Goal: Task Accomplishment & Management: Manage account settings

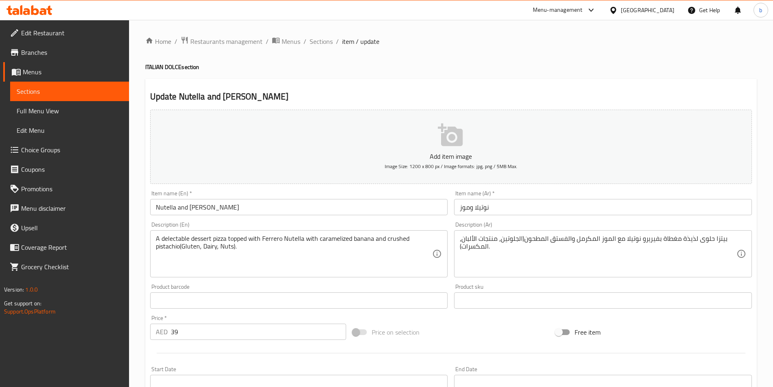
click at [28, 15] on icon at bounding box center [26, 11] width 7 height 7
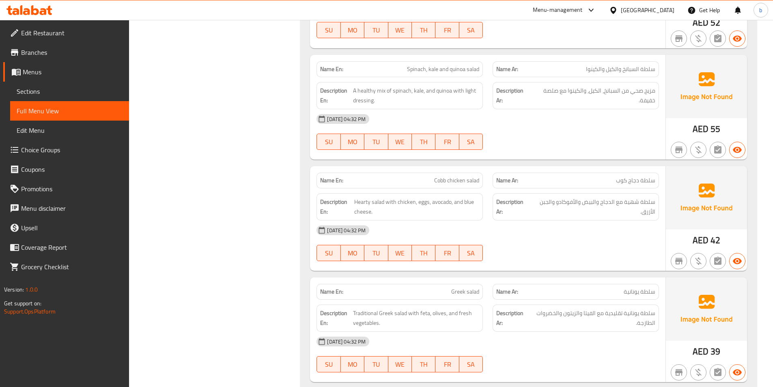
scroll to position [2329, 0]
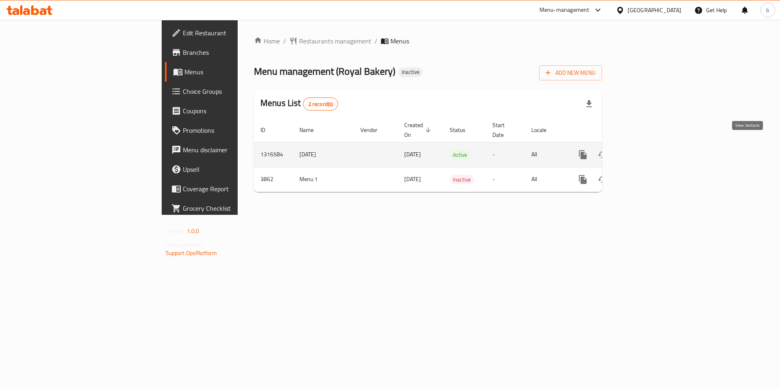
click at [651, 151] on link "enhanced table" at bounding box center [640, 154] width 19 height 19
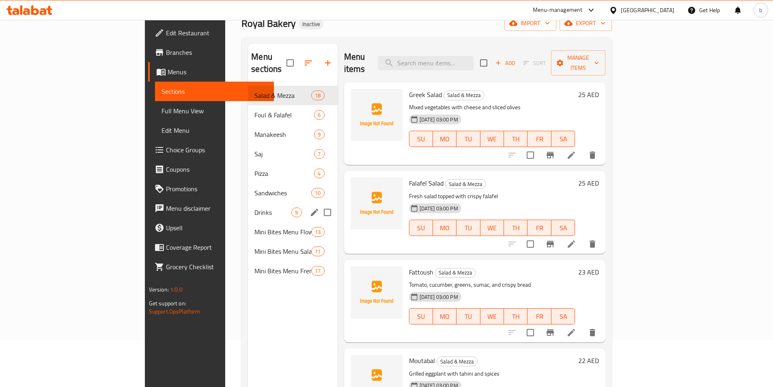
scroll to position [32, 0]
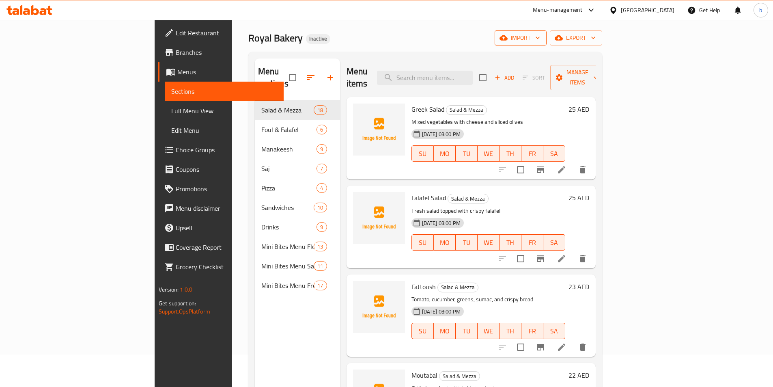
click at [547, 44] on button "import" at bounding box center [521, 37] width 52 height 15
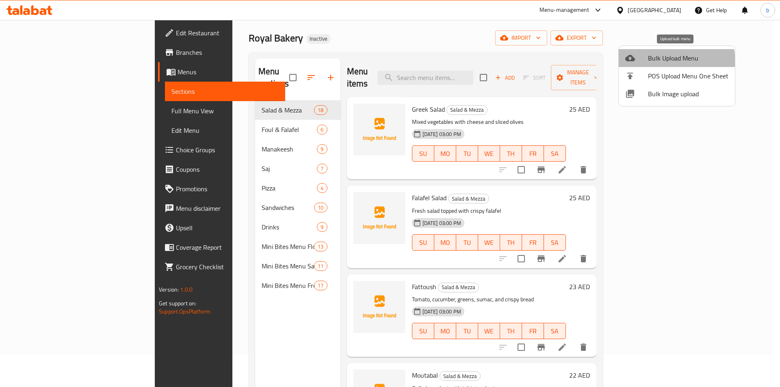
click at [675, 61] on span "Bulk Upload Menu" at bounding box center [688, 58] width 80 height 10
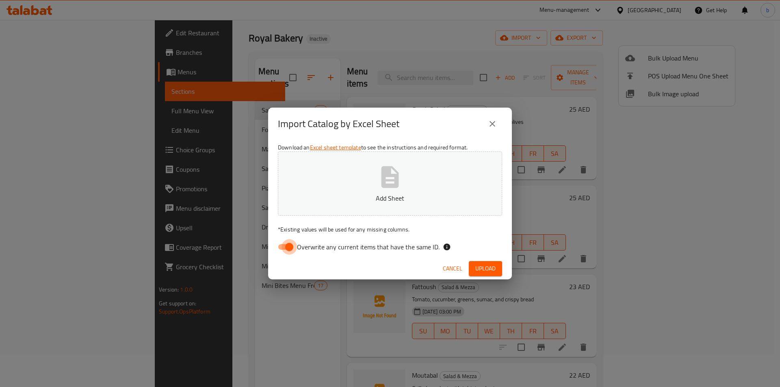
click at [282, 245] on input "Overwrite any current items that have the same ID." at bounding box center [289, 246] width 46 height 15
checkbox input "false"
click at [296, 221] on div "Download an Excel sheet template to see the instructions and required format. A…" at bounding box center [390, 199] width 244 height 118
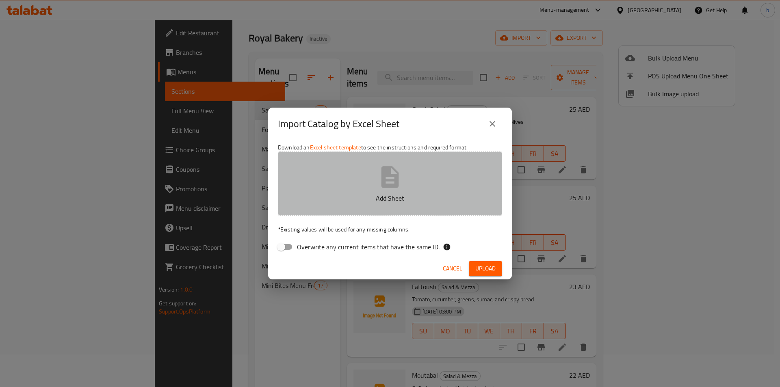
click at [302, 210] on button "Add Sheet" at bounding box center [390, 183] width 224 height 64
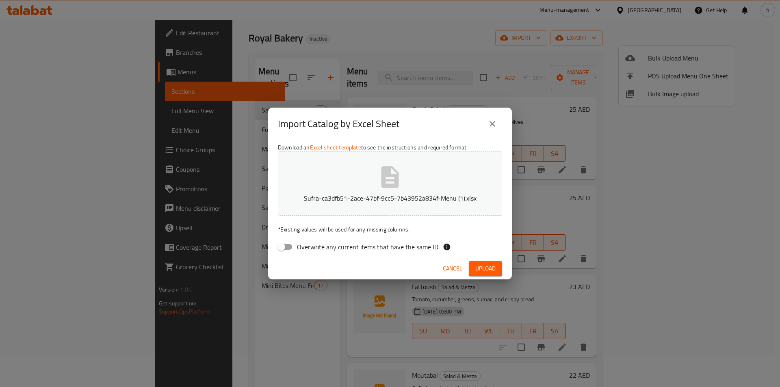
click at [479, 267] on span "Upload" at bounding box center [485, 269] width 20 height 10
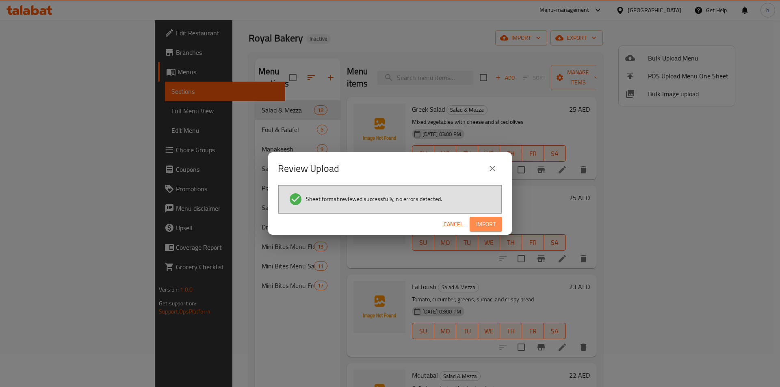
click at [480, 224] on span "Import" at bounding box center [485, 224] width 19 height 10
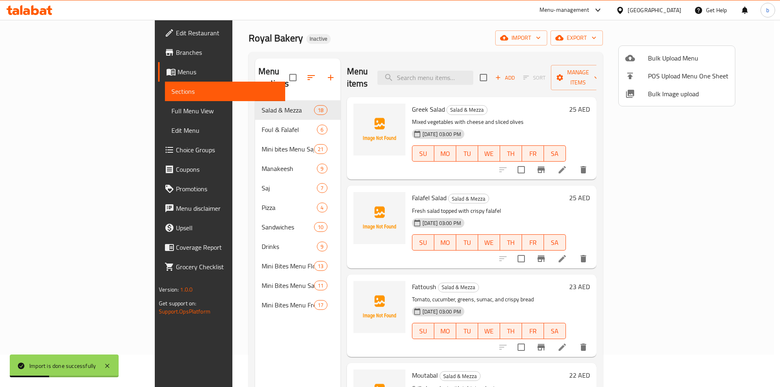
click at [201, 138] on div at bounding box center [390, 193] width 780 height 387
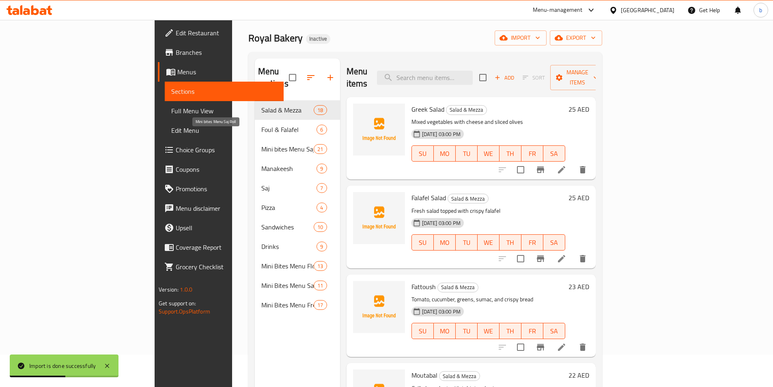
click at [261, 144] on span "Mini bites Menu Saj Roll" at bounding box center [287, 149] width 53 height 10
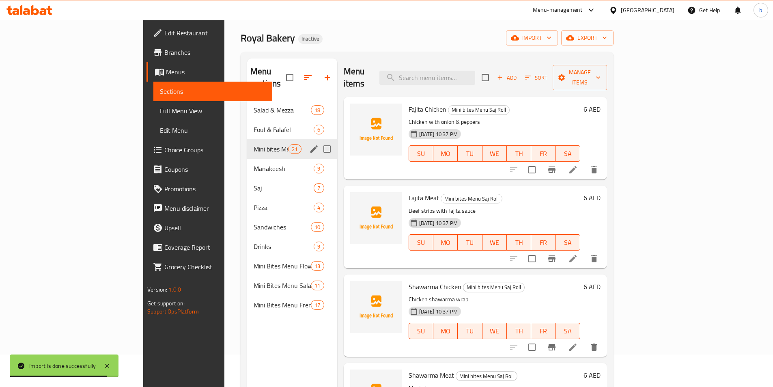
click at [319, 140] on input "Menu sections" at bounding box center [327, 148] width 17 height 17
checkbox input "true"
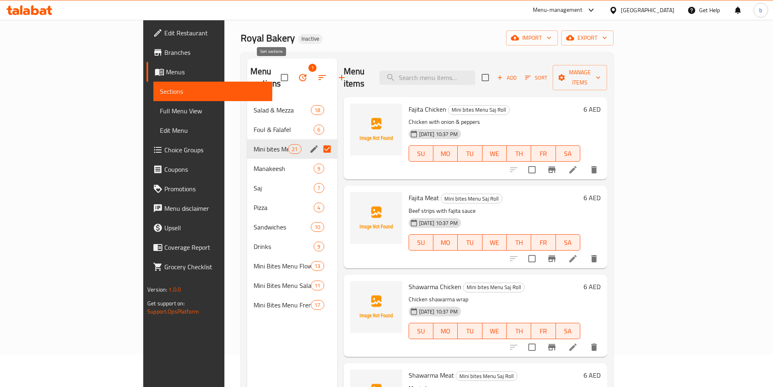
click at [317, 73] on icon "button" at bounding box center [322, 78] width 10 height 10
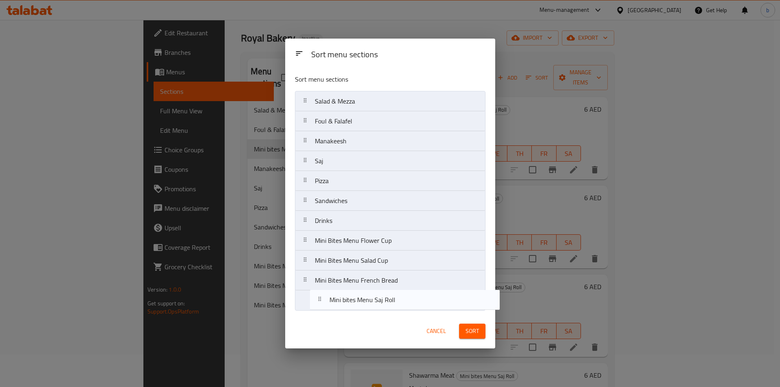
drag, startPoint x: 360, startPoint y: 150, endPoint x: 374, endPoint y: 313, distance: 163.8
click at [374, 313] on div "Sort menu sections Salad & Mezza Foul & Falafel Mini bites Menu Saj Roll Manake…" at bounding box center [390, 191] width 210 height 246
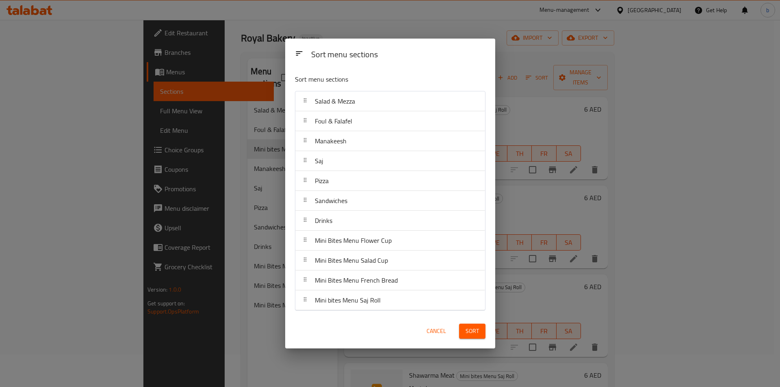
click at [481, 336] on button "Sort" at bounding box center [472, 331] width 26 height 15
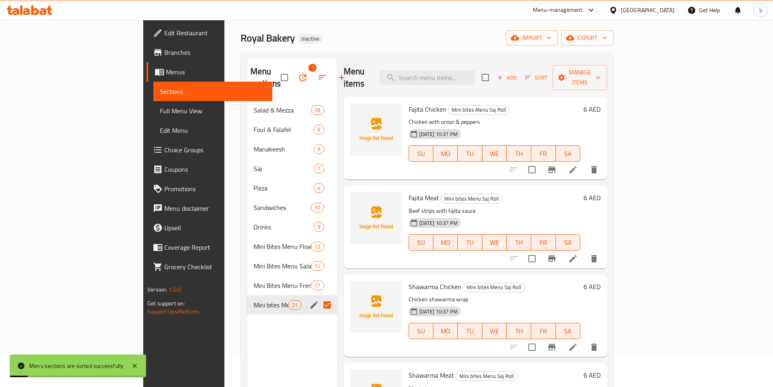
click at [247, 319] on div "Menu sections 1 Salad & Mezza 18 Foul & Falafel 6 Manakeesh 9 Saj 7 Pizza 4 San…" at bounding box center [292, 251] width 90 height 387
click at [319, 296] on input "Menu sections" at bounding box center [327, 304] width 17 height 17
checkbox input "false"
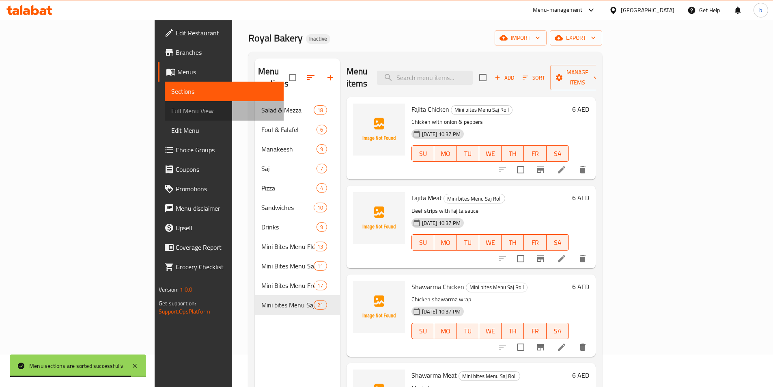
click at [171, 114] on span "Full Menu View" at bounding box center [224, 111] width 106 height 10
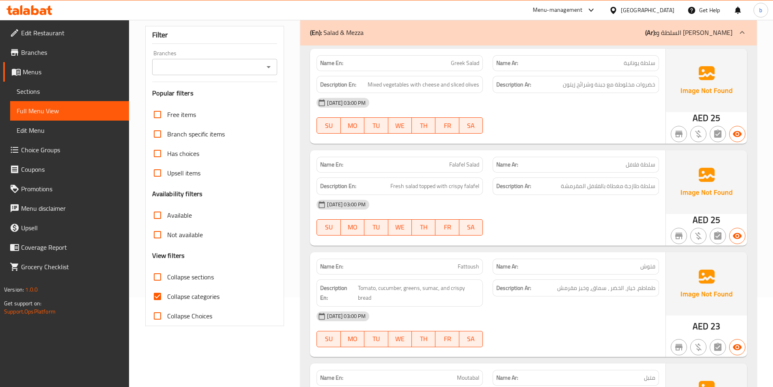
scroll to position [276, 0]
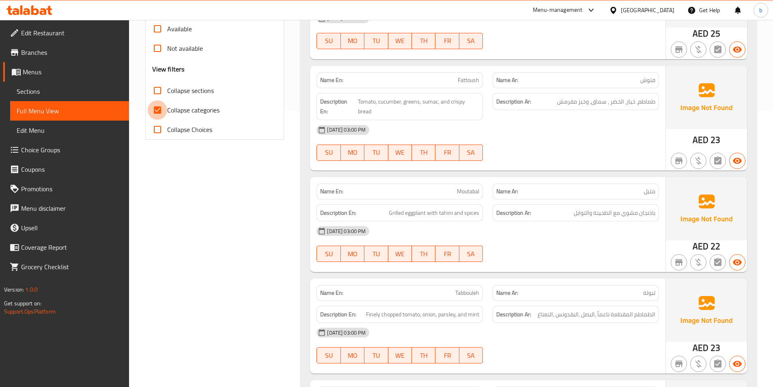
click at [158, 111] on input "Collapse categories" at bounding box center [157, 109] width 19 height 19
checkbox input "false"
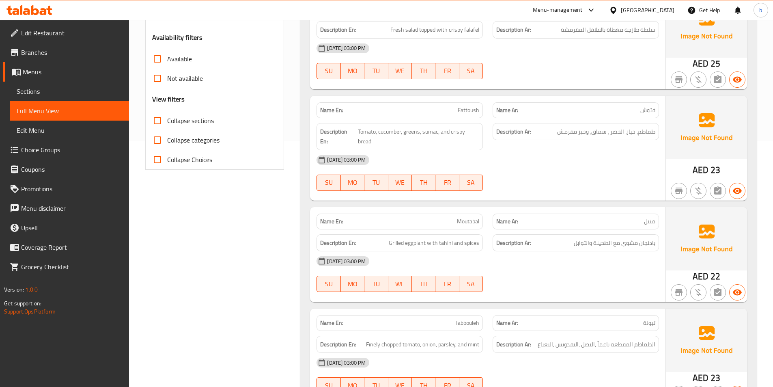
scroll to position [0, 0]
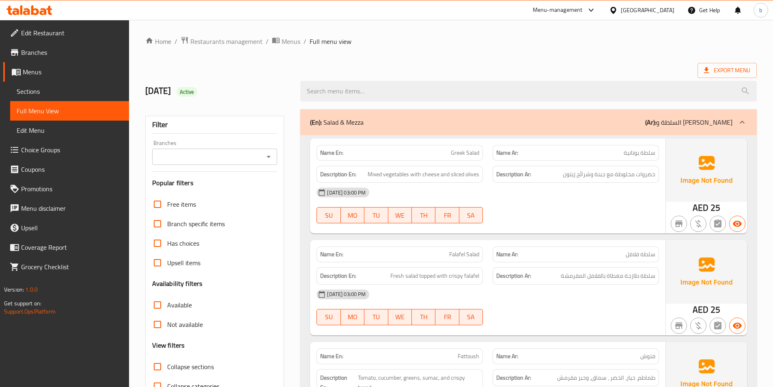
click at [740, 117] on icon at bounding box center [743, 122] width 10 height 10
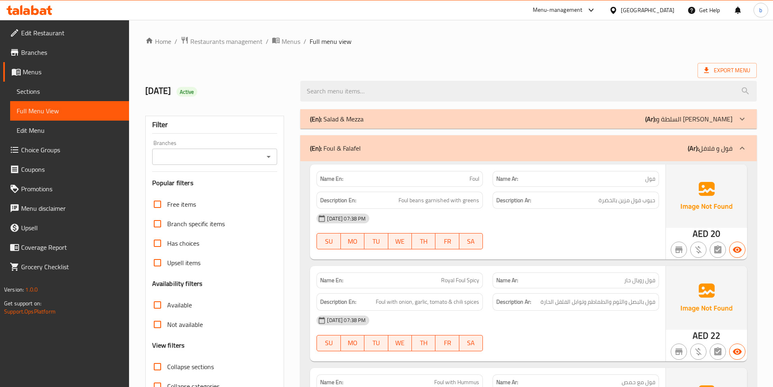
click at [156, 366] on input "Collapse sections" at bounding box center [157, 366] width 19 height 19
checkbox input "true"
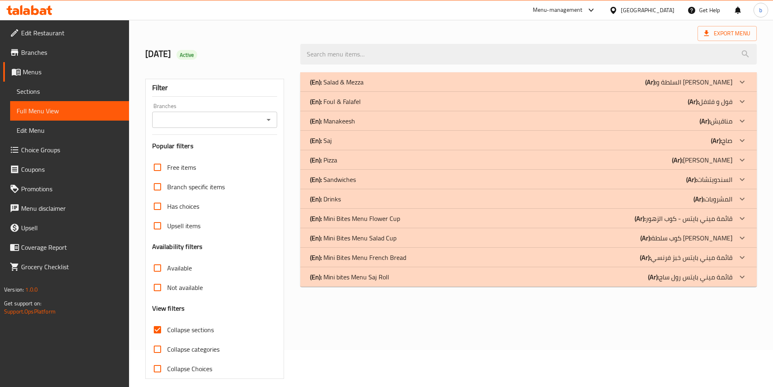
scroll to position [45, 0]
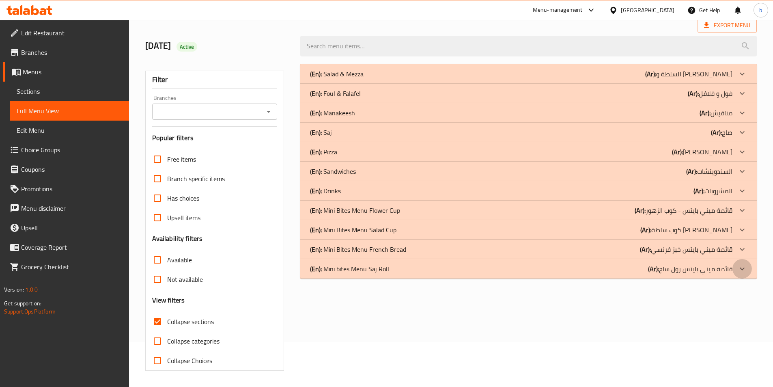
click at [741, 269] on icon at bounding box center [743, 269] width 10 height 10
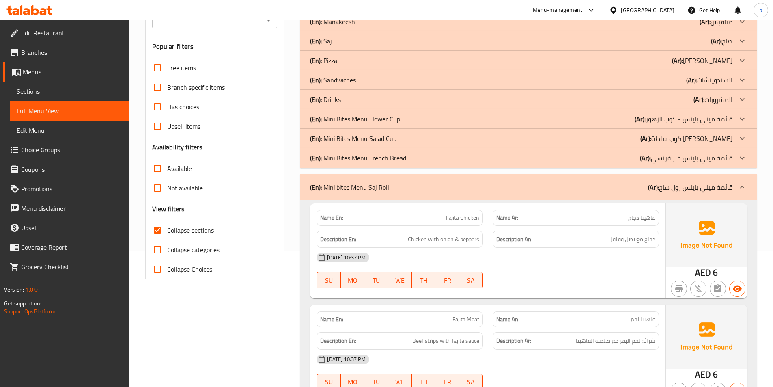
scroll to position [207, 0]
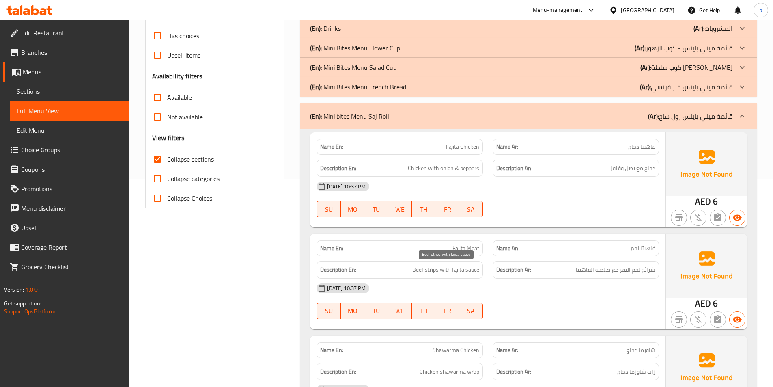
click at [433, 268] on span "Beef strips with fajita sauce" at bounding box center [446, 270] width 67 height 10
copy span "strips"
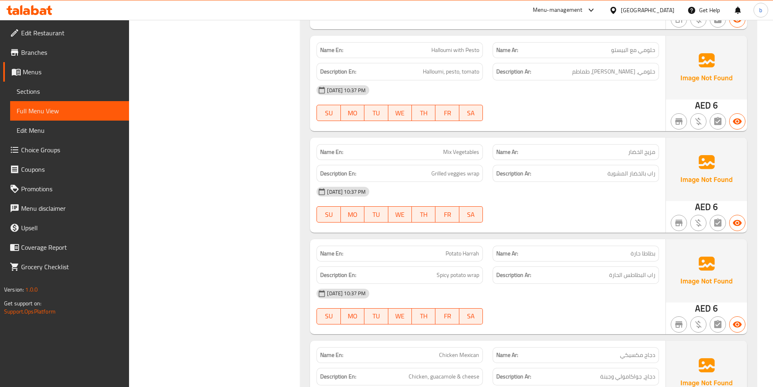
scroll to position [1629, 0]
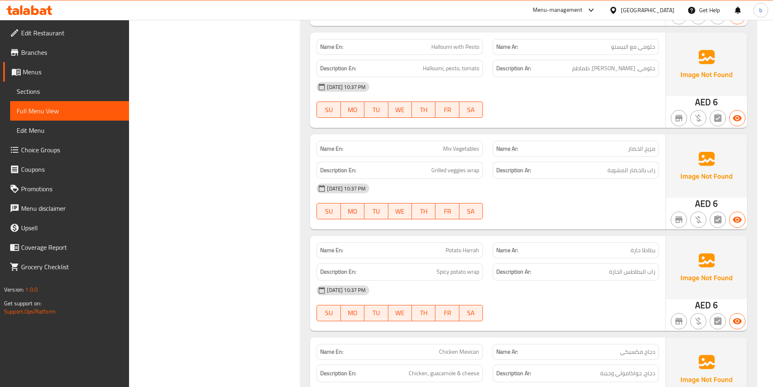
click at [468, 250] on span "Potato Harrah" at bounding box center [463, 250] width 34 height 9
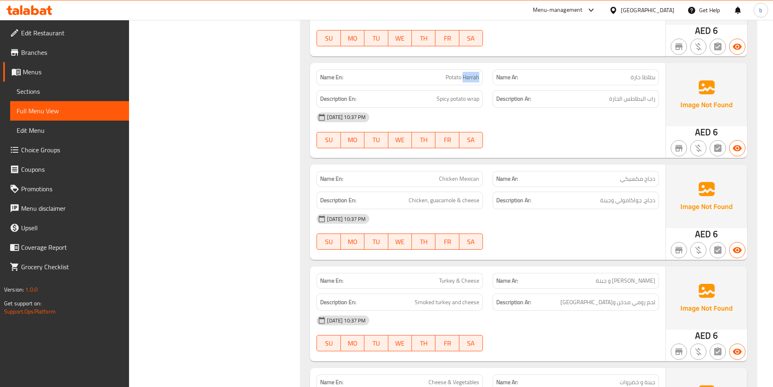
scroll to position [1913, 0]
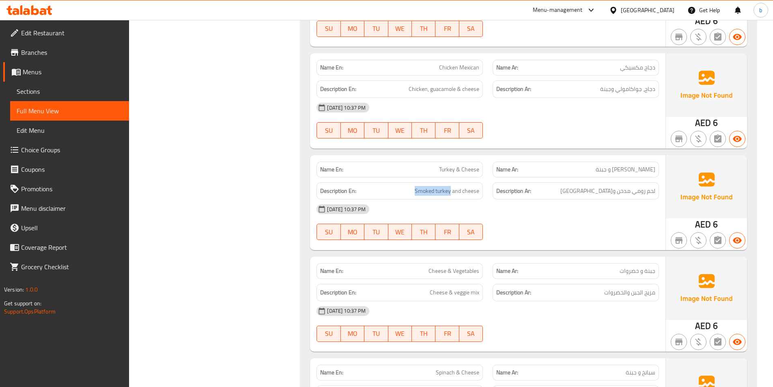
drag, startPoint x: 451, startPoint y: 190, endPoint x: 414, endPoint y: 193, distance: 37.1
click at [414, 193] on h6 "Description En: Smoked turkey and cheese" at bounding box center [399, 191] width 159 height 10
copy span "Smoked turkey"
click at [577, 190] on h6 "Description Ar: لحم رومي مدخن وجبنة" at bounding box center [576, 191] width 159 height 10
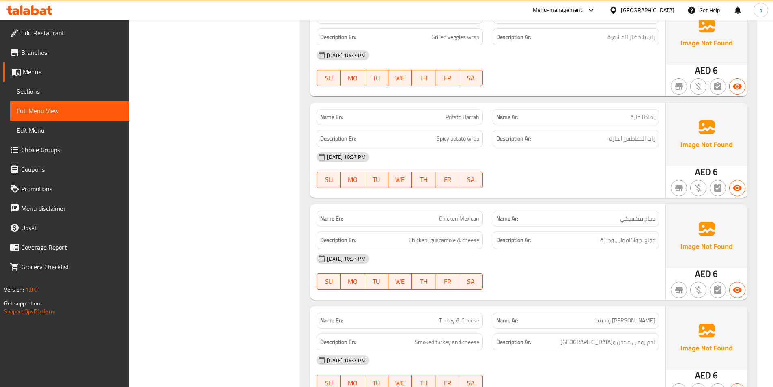
scroll to position [1748, 0]
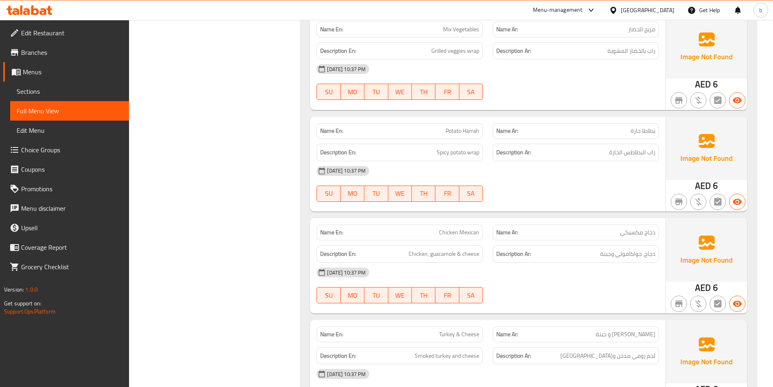
click at [446, 335] on span "Turkey & Cheese" at bounding box center [459, 334] width 40 height 9
copy span "[GEOGRAPHIC_DATA]"
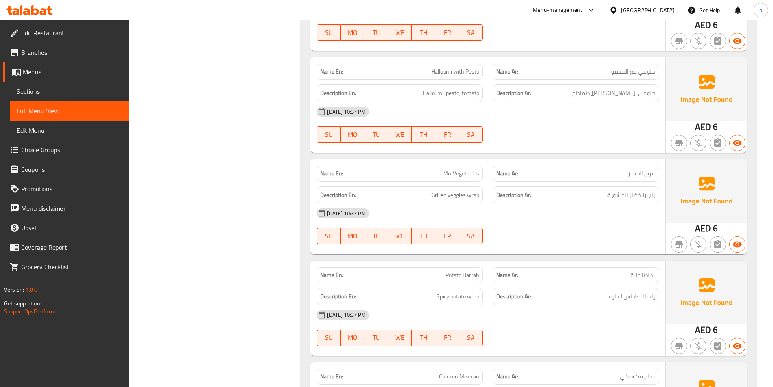
scroll to position [1585, 0]
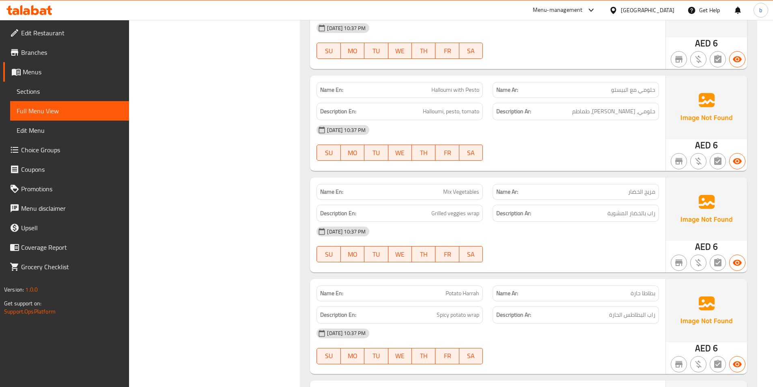
click at [466, 292] on span "Potato Harrah" at bounding box center [463, 293] width 34 height 9
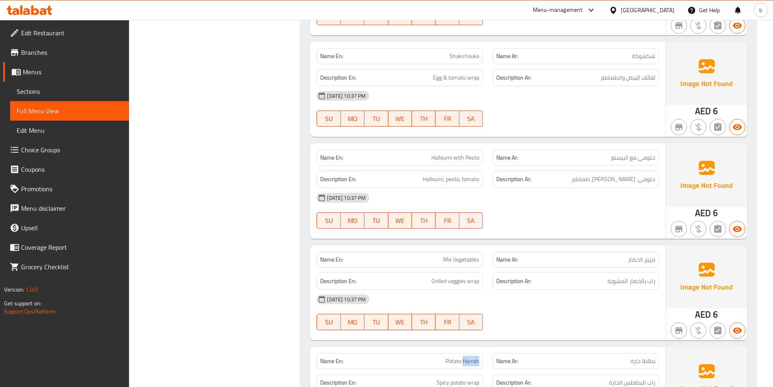
scroll to position [1504, 0]
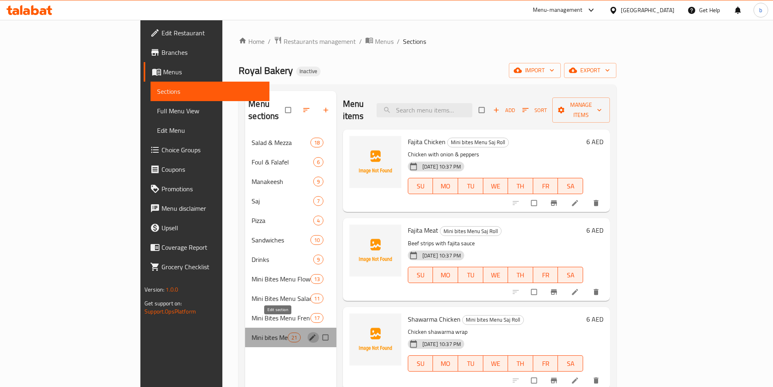
click at [309, 333] on icon "edit" at bounding box center [313, 337] width 8 height 8
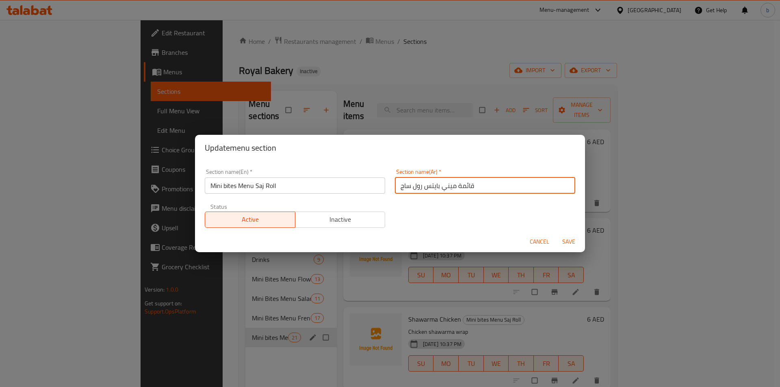
click at [407, 186] on input "قائمة ميني بايتس رول ساج" at bounding box center [485, 185] width 180 height 16
type input "قائمة ميني بايتس رول صاج"
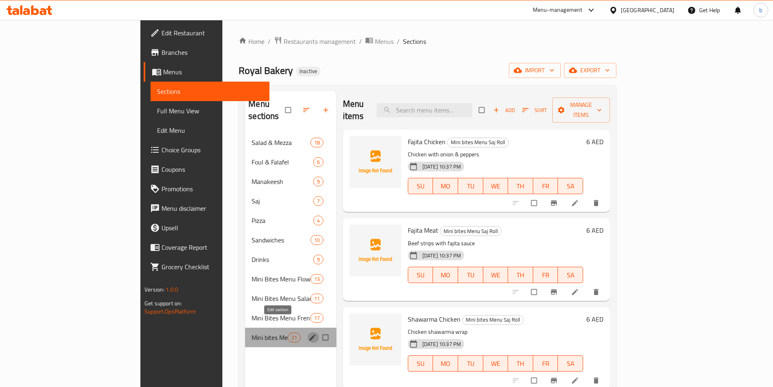
click at [307, 332] on button "edit" at bounding box center [313, 337] width 12 height 11
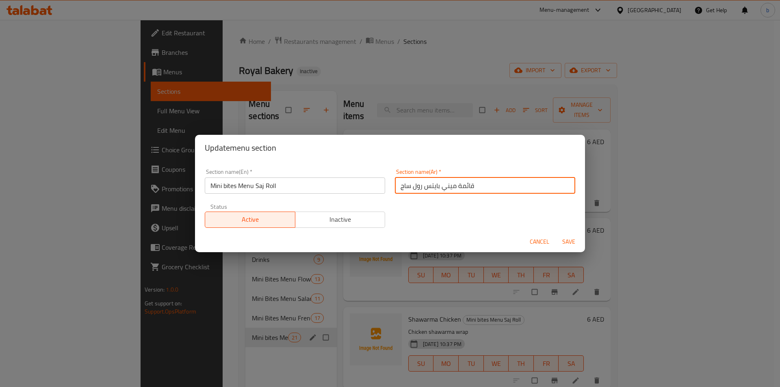
click at [403, 186] on input "قائمة ميني بايتس رول ساج" at bounding box center [485, 185] width 180 height 16
click at [406, 188] on input "قائمة ميني بايتس رول ساج" at bounding box center [485, 185] width 180 height 16
type input "قائمة ميني بايتس رول صاج"
click at [557, 238] on button "Save" at bounding box center [568, 241] width 26 height 15
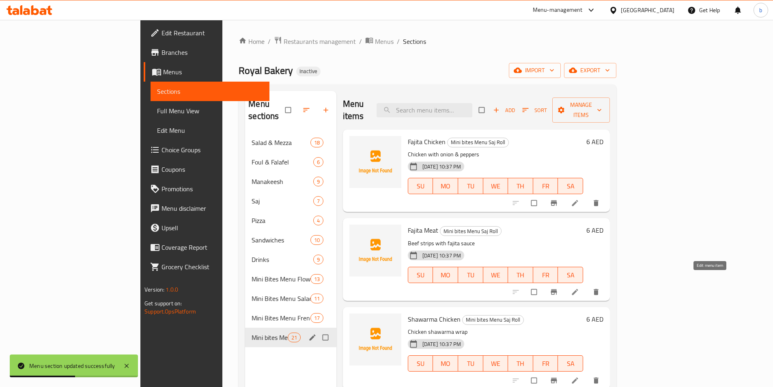
click at [579, 288] on icon at bounding box center [575, 292] width 8 height 8
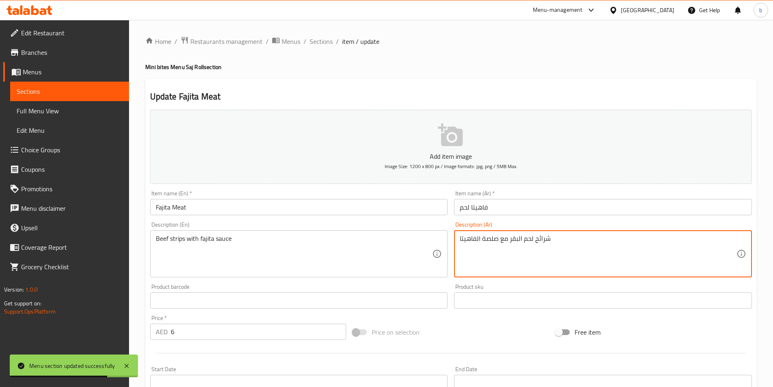
drag, startPoint x: 536, startPoint y: 240, endPoint x: 570, endPoint y: 242, distance: 34.6
paste textarea "ستربس"
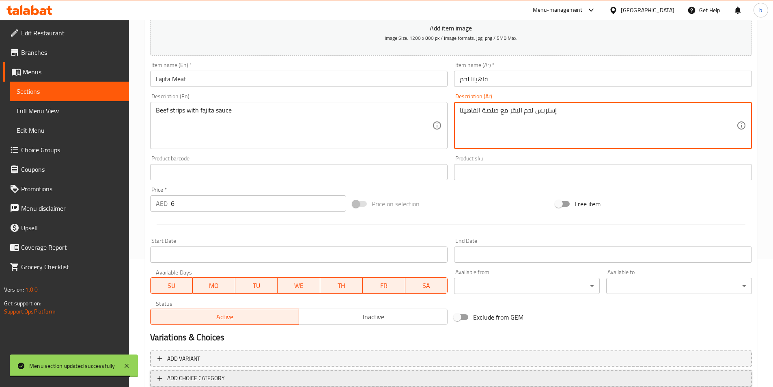
scroll to position [180, 0]
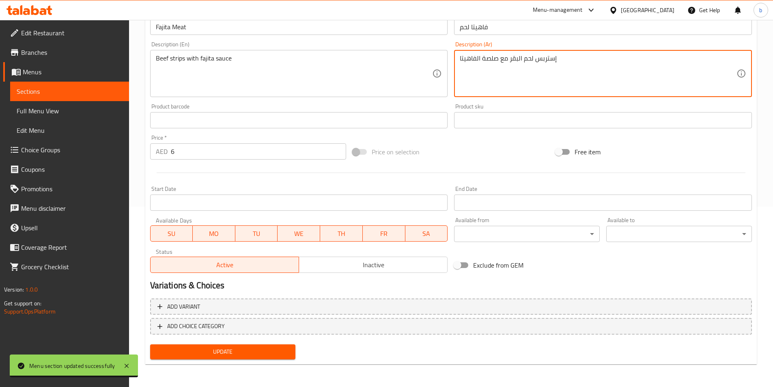
type textarea "إستربس لحم البقر مع صلصة الفاهيتا"
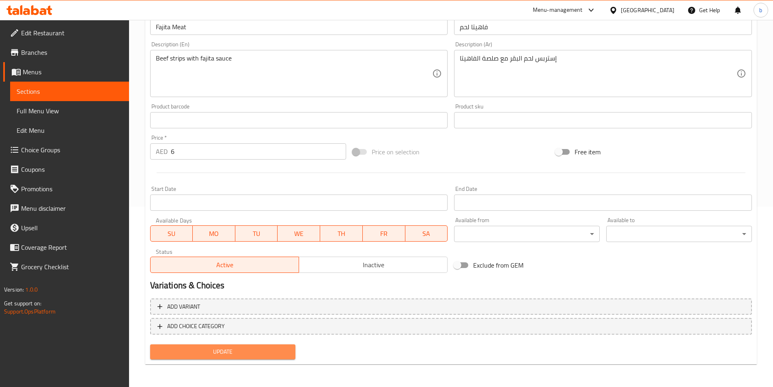
click at [253, 346] on button "Update" at bounding box center [223, 351] width 146 height 15
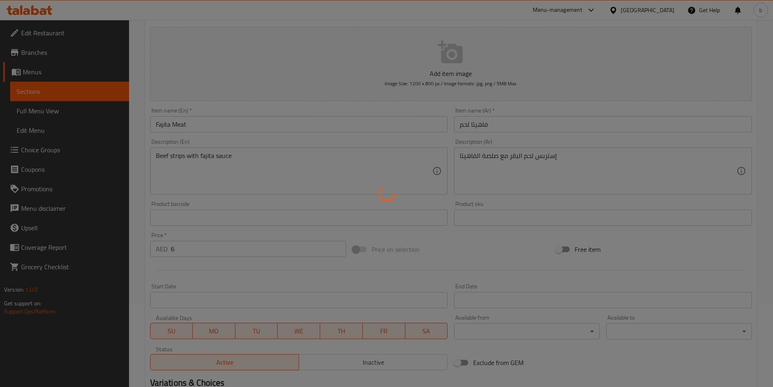
scroll to position [0, 0]
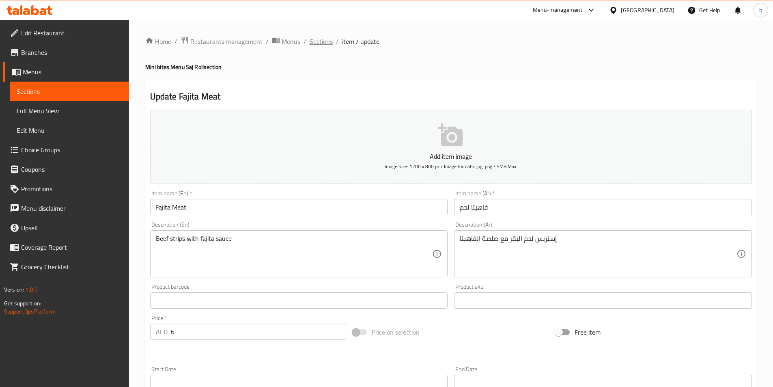
click at [323, 38] on span "Sections" at bounding box center [321, 42] width 23 height 10
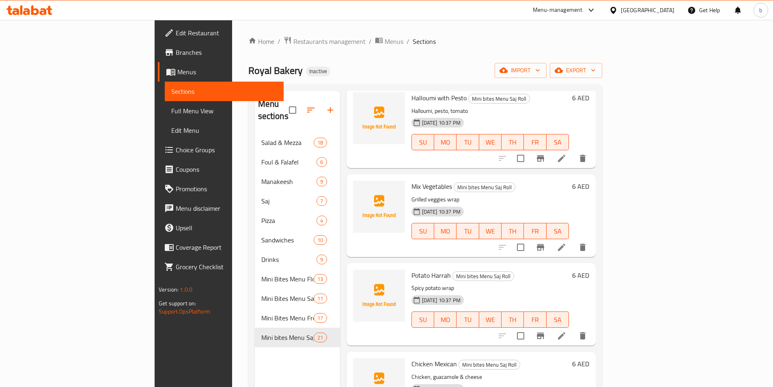
scroll to position [1259, 0]
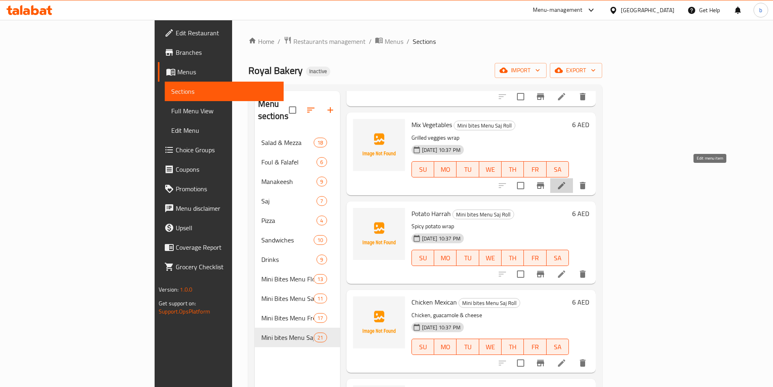
click at [567, 181] on icon at bounding box center [562, 186] width 10 height 10
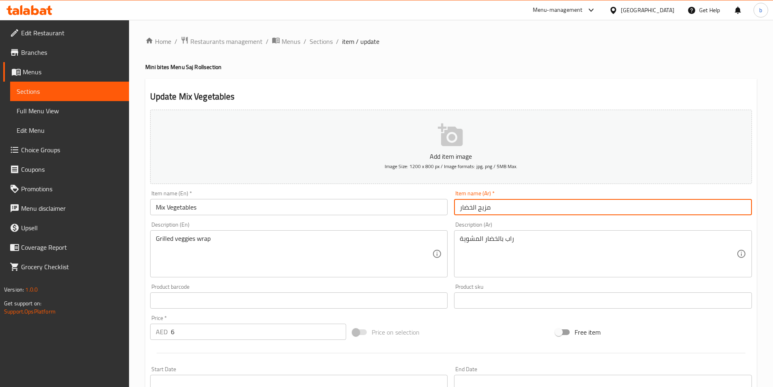
click at [464, 209] on input "مزيج الخضار" at bounding box center [603, 207] width 298 height 16
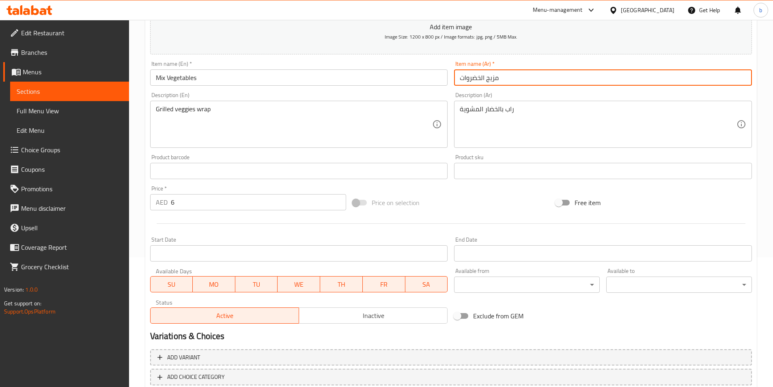
scroll to position [180, 0]
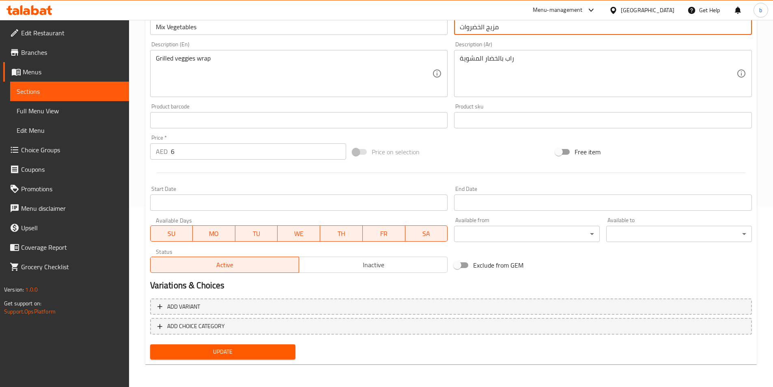
type input "مزيج الخضروات"
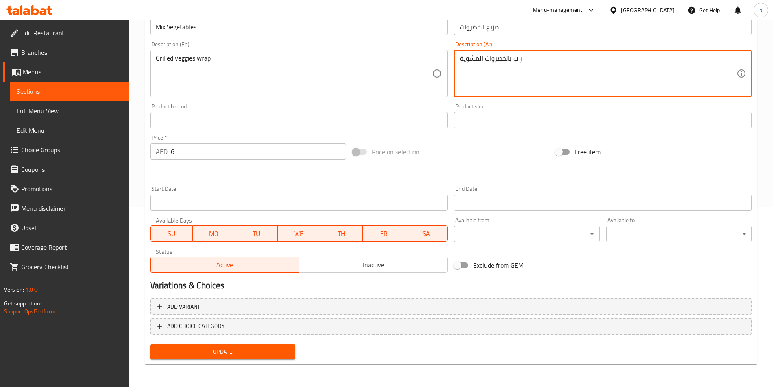
type textarea "راب بالخضروات المشوية"
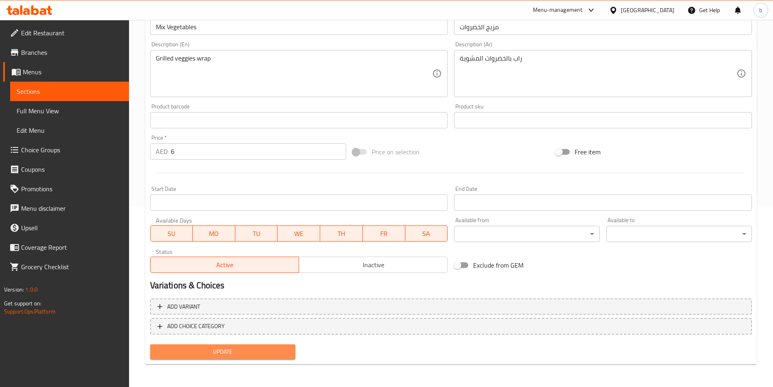
drag, startPoint x: 257, startPoint y: 349, endPoint x: 264, endPoint y: 268, distance: 81.5
click at [257, 350] on span "Update" at bounding box center [223, 352] width 133 height 10
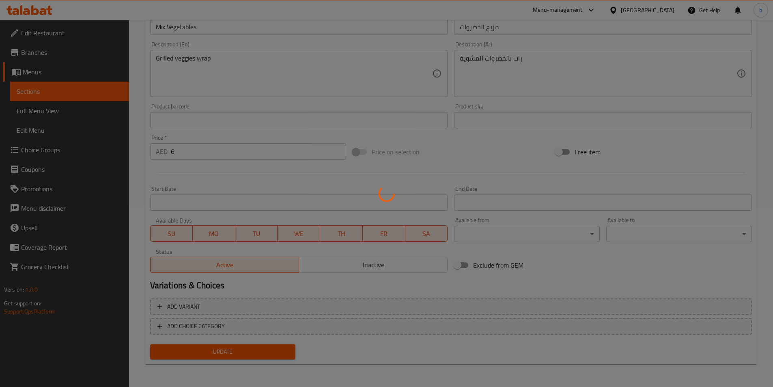
scroll to position [0, 0]
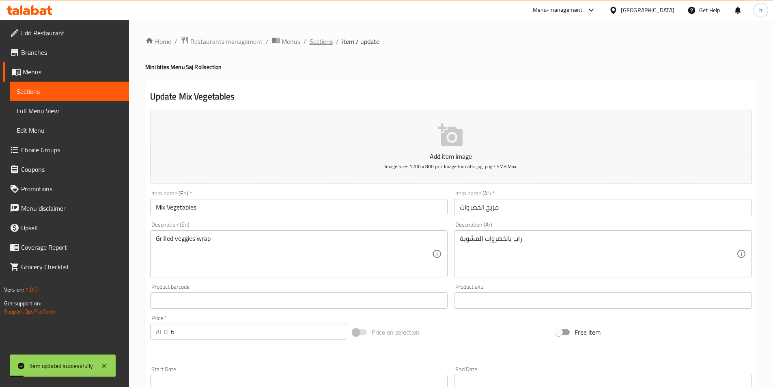
click at [311, 40] on span "Sections" at bounding box center [321, 42] width 23 height 10
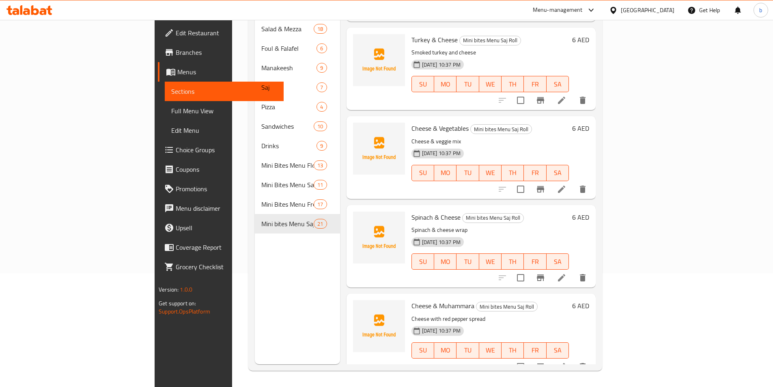
scroll to position [1456, 0]
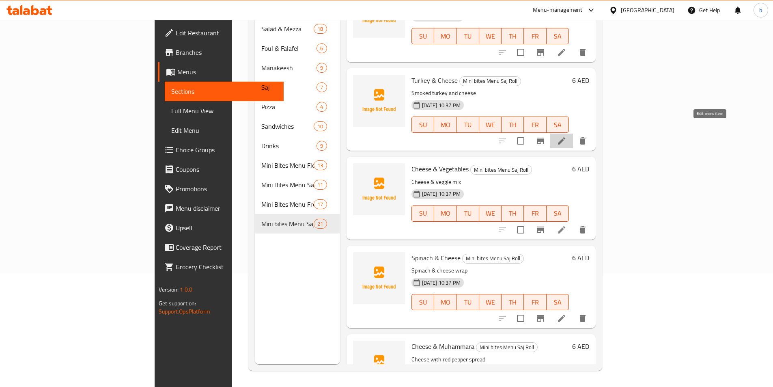
click at [567, 136] on icon at bounding box center [562, 141] width 10 height 10
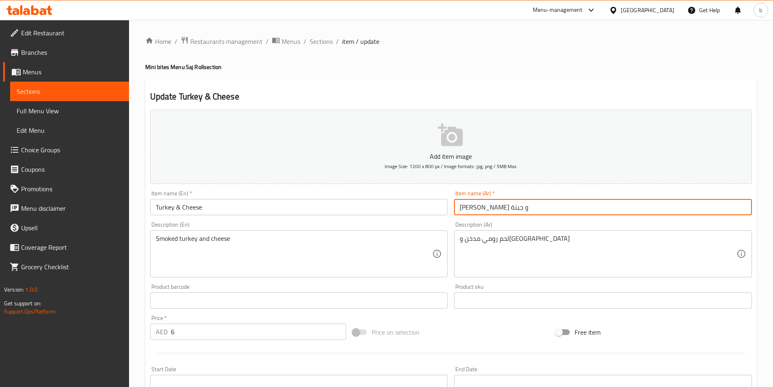
drag, startPoint x: 480, startPoint y: 210, endPoint x: 506, endPoint y: 210, distance: 26.0
click at [506, 210] on input "ديك رومي و جبنة" at bounding box center [603, 207] width 298 height 16
paste input "ركي مدخن"
type input "تركي و جبنة"
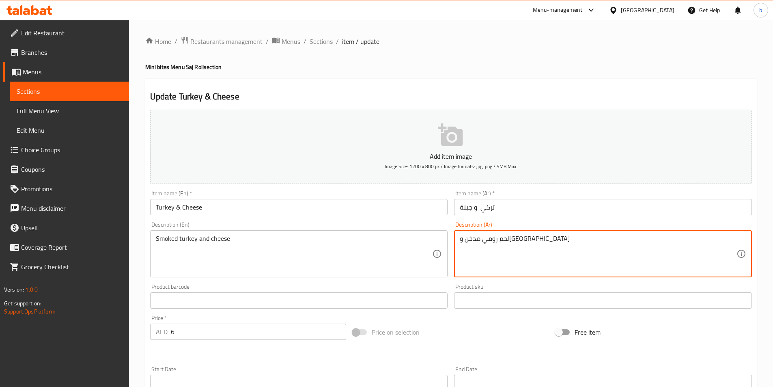
drag, startPoint x: 481, startPoint y: 240, endPoint x: 537, endPoint y: 244, distance: 56.6
paste textarea "ترك"
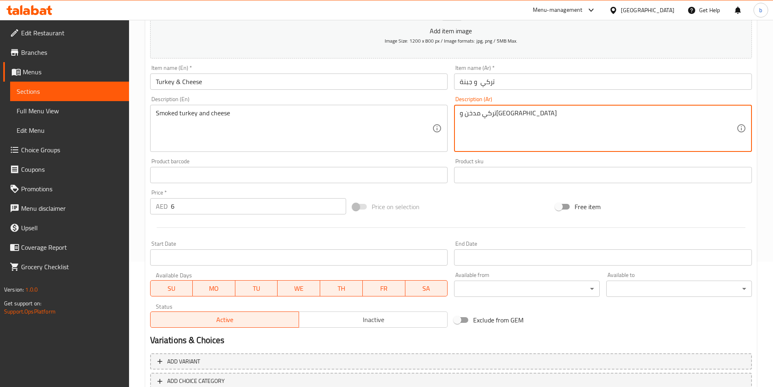
scroll to position [180, 0]
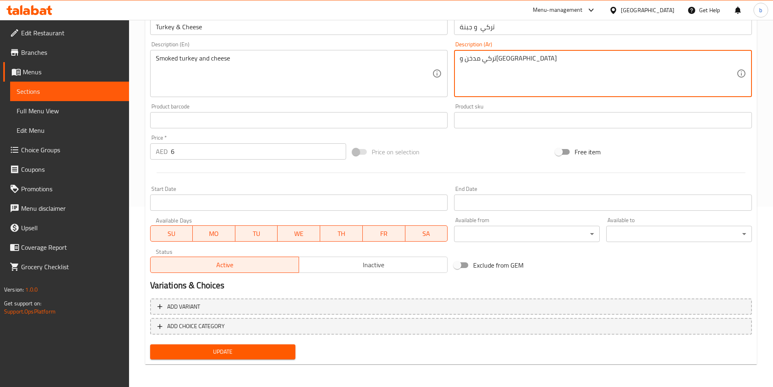
type textarea "تركي مدخن و[GEOGRAPHIC_DATA]"
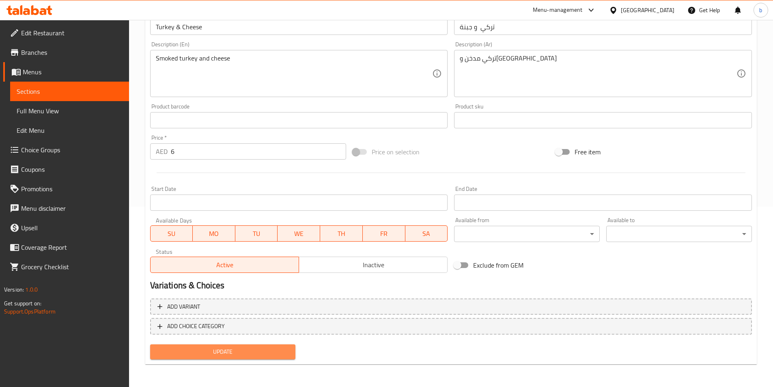
click at [271, 348] on span "Update" at bounding box center [223, 352] width 133 height 10
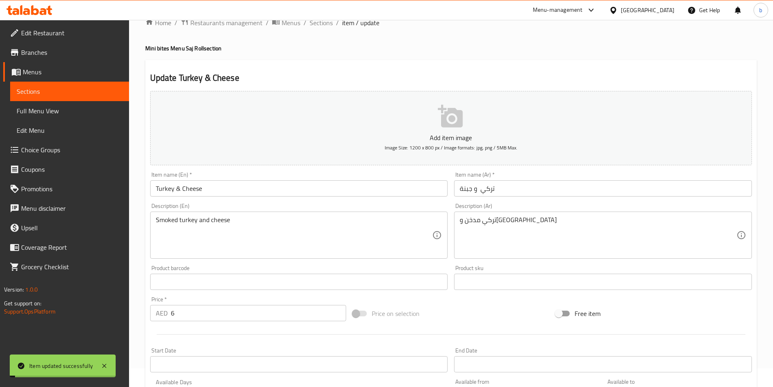
scroll to position [18, 0]
click at [312, 27] on span "Sections" at bounding box center [321, 24] width 23 height 10
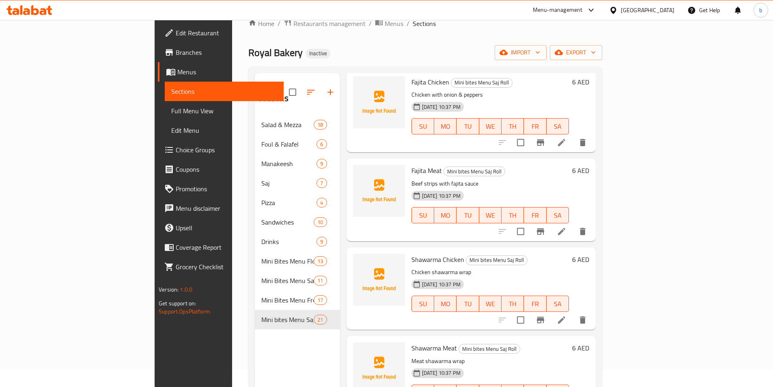
scroll to position [81, 0]
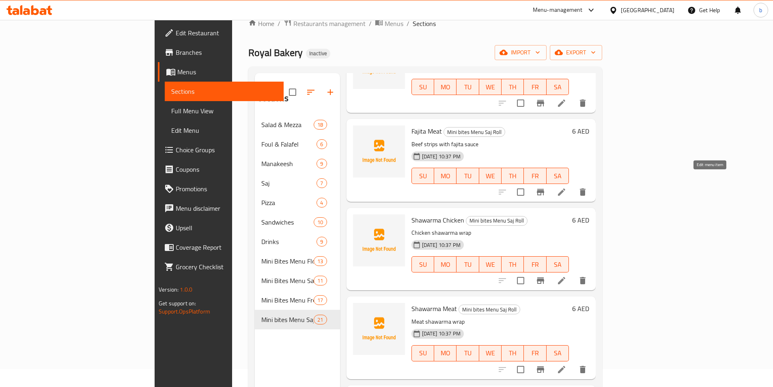
click at [567, 187] on icon at bounding box center [562, 192] width 10 height 10
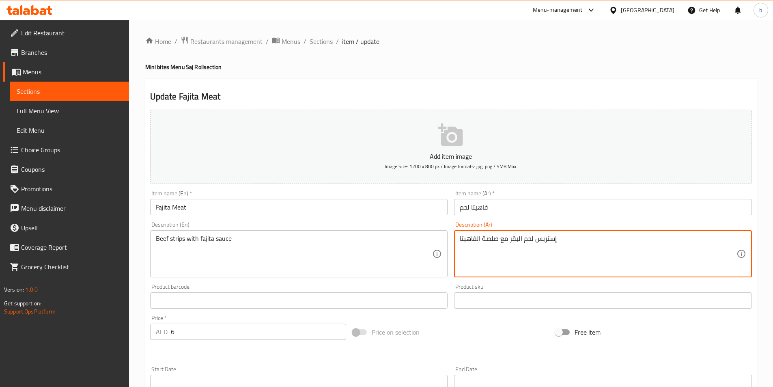
drag, startPoint x: 519, startPoint y: 238, endPoint x: 522, endPoint y: 246, distance: 8.6
click at [510, 240] on textarea "إستربس لحم بقر مع صلصة الفاهيتا" at bounding box center [598, 254] width 277 height 39
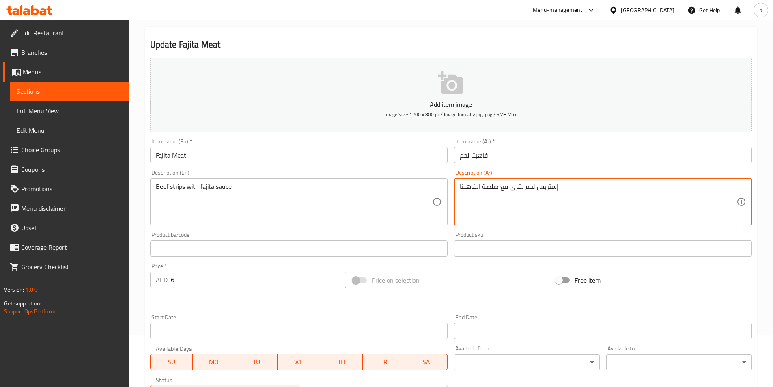
scroll to position [180, 0]
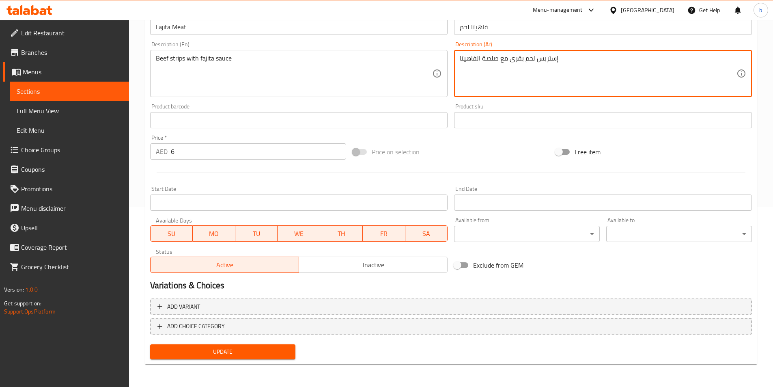
type textarea "إستربس لحم بقرى مع صلصة الفاهيتا"
click at [254, 356] on span "Update" at bounding box center [223, 352] width 133 height 10
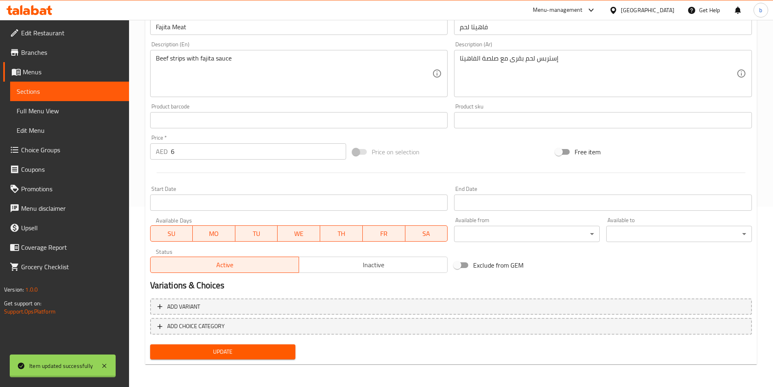
scroll to position [18, 0]
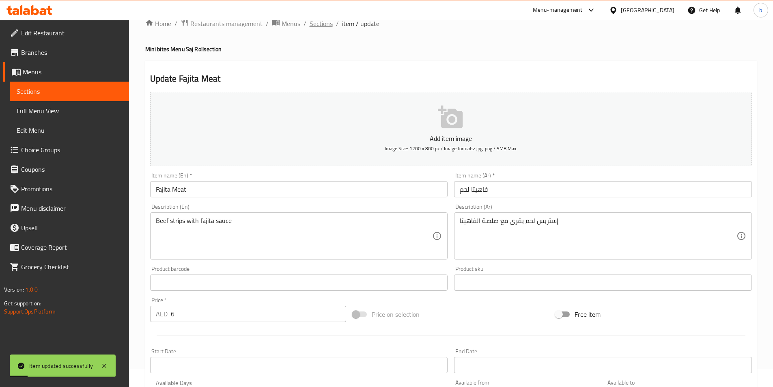
click at [322, 21] on span "Sections" at bounding box center [321, 24] width 23 height 10
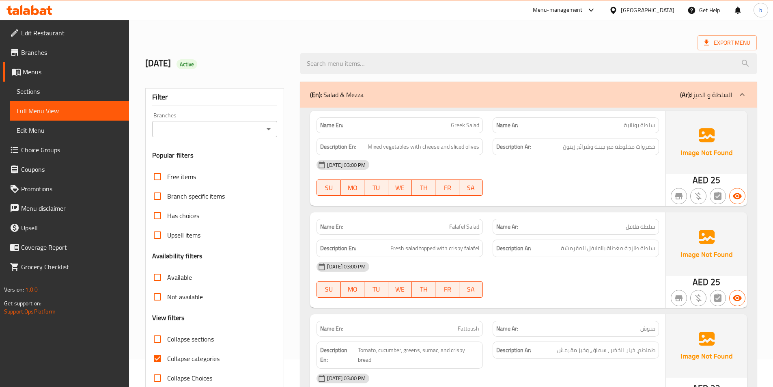
scroll to position [41, 0]
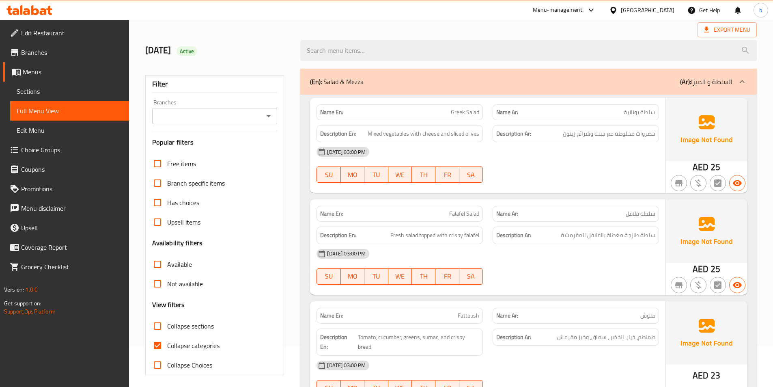
click at [157, 325] on input "Collapse sections" at bounding box center [157, 325] width 19 height 19
checkbox input "true"
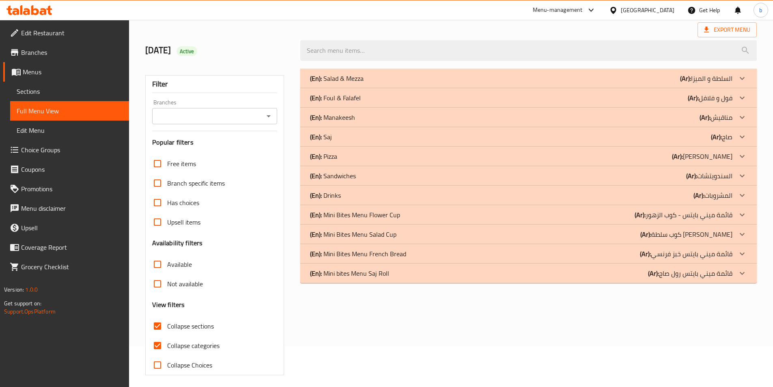
click at [739, 257] on icon at bounding box center [743, 254] width 10 height 10
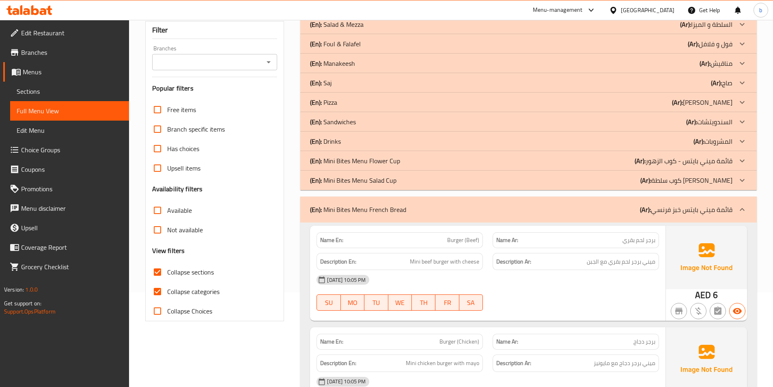
scroll to position [0, 0]
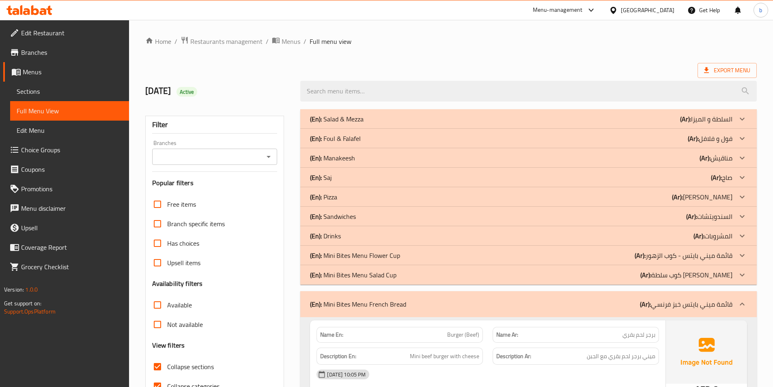
click at [745, 302] on icon at bounding box center [743, 304] width 10 height 10
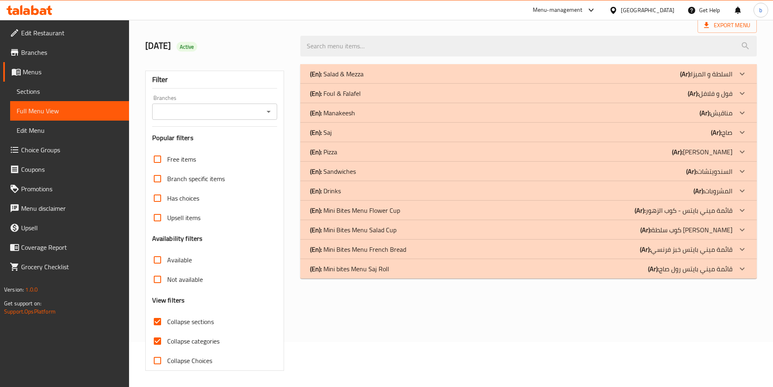
scroll to position [45, 0]
click at [742, 265] on icon at bounding box center [743, 269] width 10 height 10
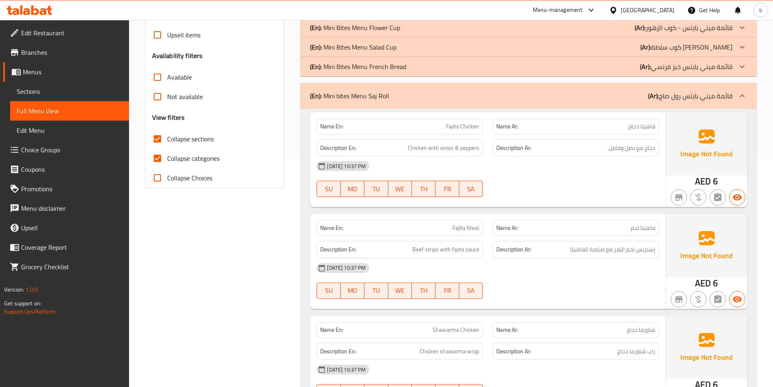
scroll to position [242, 0]
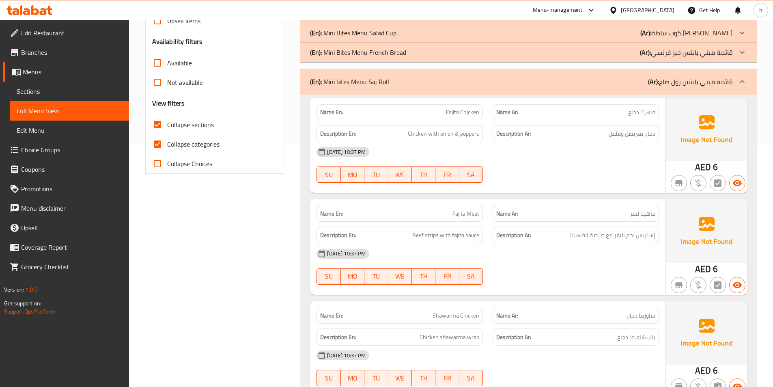
click at [158, 146] on input "Collapse categories" at bounding box center [157, 143] width 19 height 19
checkbox input "false"
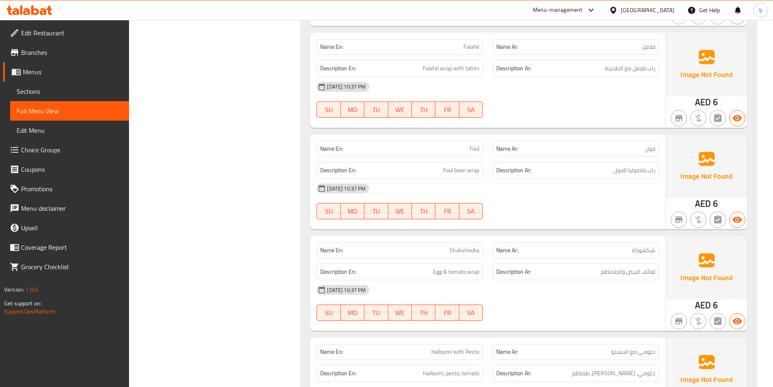
scroll to position [1338, 0]
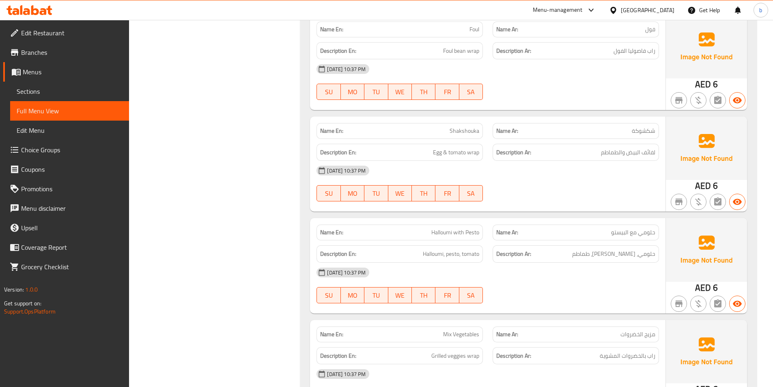
click at [477, 218] on div "Name En: Halloumi with Pesto Name Ar: حلومي مع البيستو Description En: Halloumi…" at bounding box center [488, 265] width 356 height 95
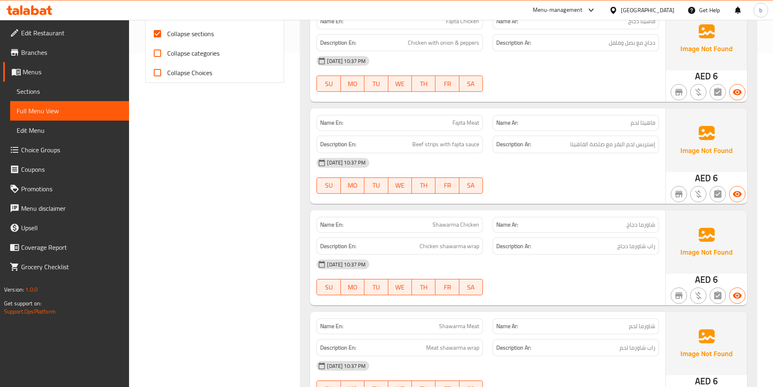
scroll to position [8, 0]
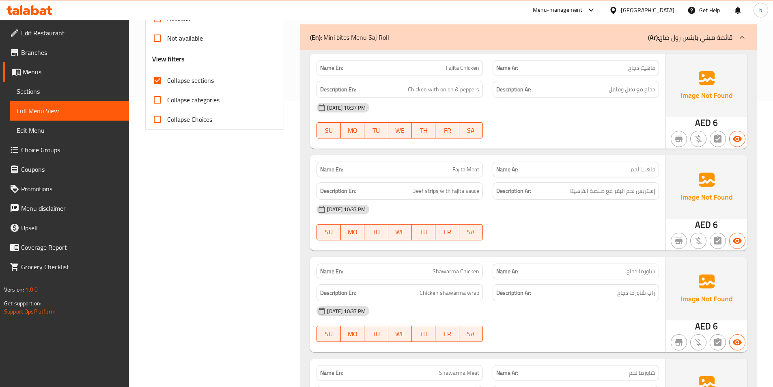
scroll to position [0, 0]
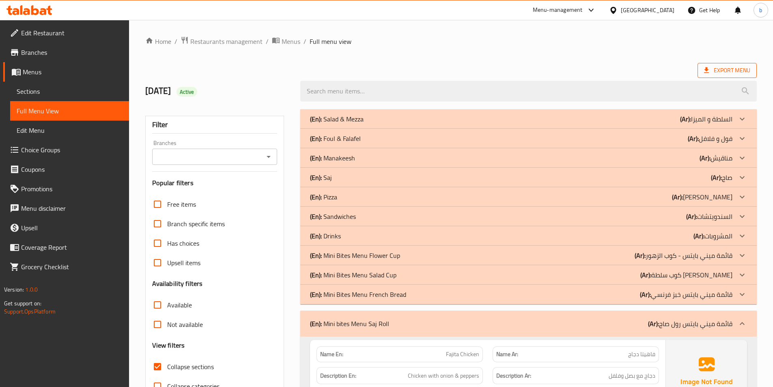
click at [712, 69] on span "Export Menu" at bounding box center [727, 70] width 46 height 10
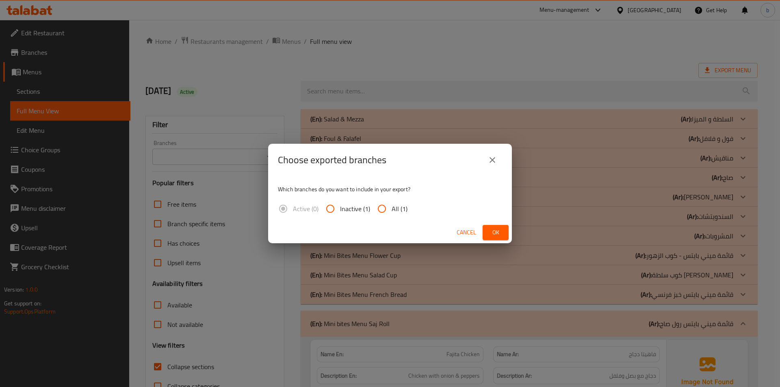
click at [382, 209] on input "All (1)" at bounding box center [381, 208] width 19 height 19
radio input "true"
click at [504, 231] on button "Ok" at bounding box center [495, 232] width 26 height 15
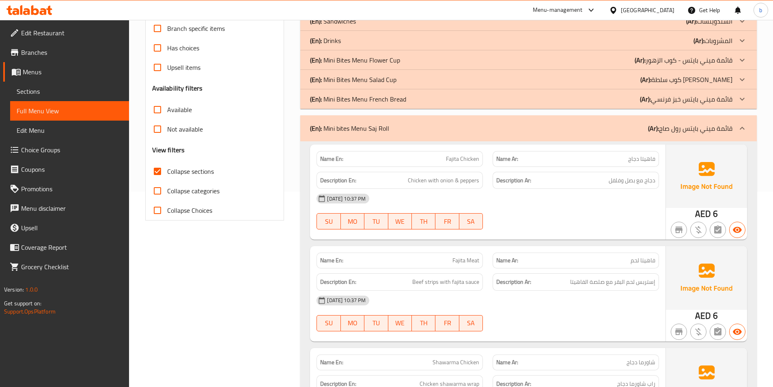
scroll to position [122, 0]
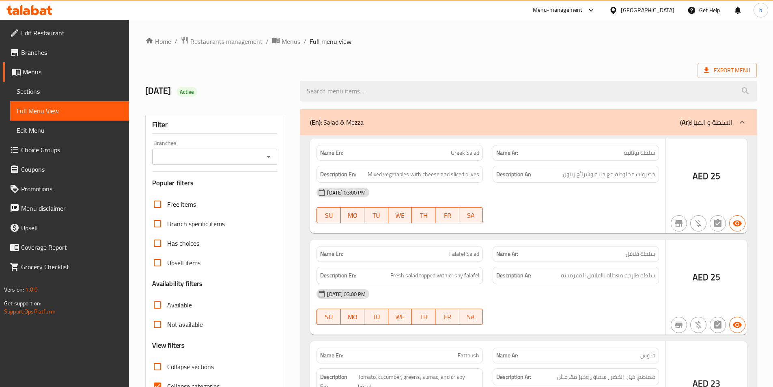
scroll to position [41, 0]
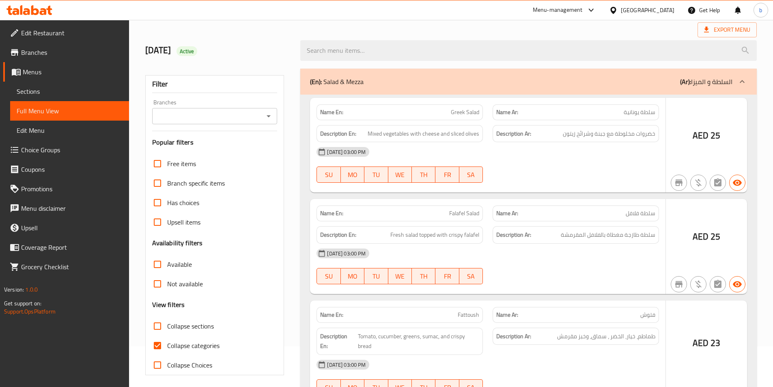
click at [160, 332] on input "Collapse sections" at bounding box center [157, 325] width 19 height 19
checkbox input "true"
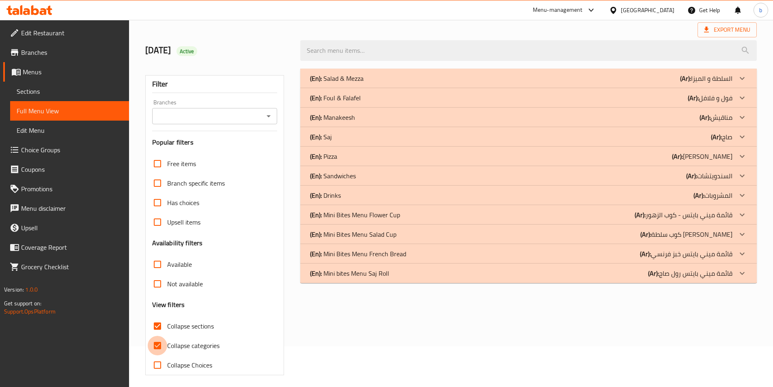
click at [158, 342] on input "Collapse categories" at bounding box center [157, 345] width 19 height 19
checkbox input "false"
click at [742, 272] on icon at bounding box center [743, 273] width 10 height 10
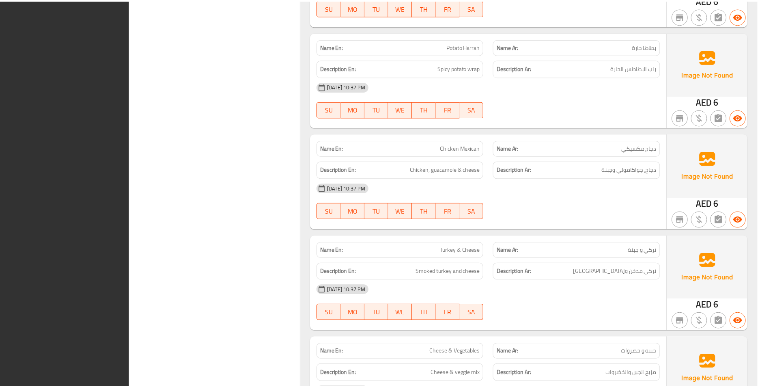
scroll to position [2112, 0]
